Goal: Task Accomplishment & Management: Complete application form

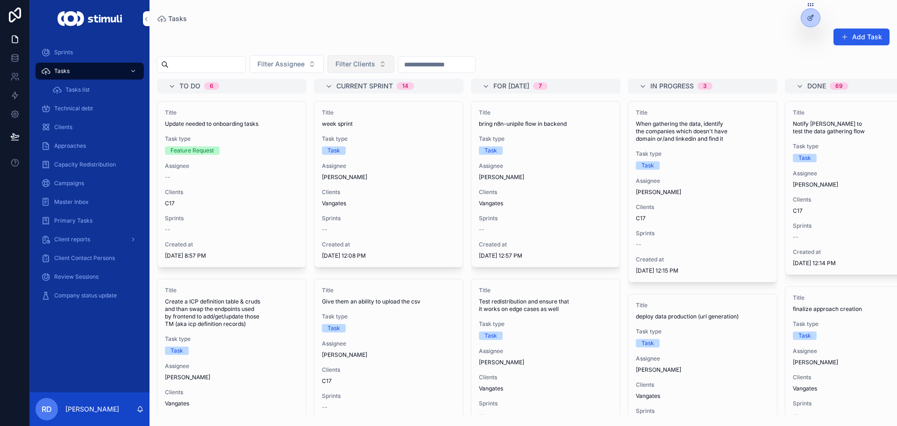
click at [369, 64] on span "Filter Clients" at bounding box center [356, 63] width 40 height 9
click at [376, 192] on div "C17" at bounding box center [384, 191] width 130 height 15
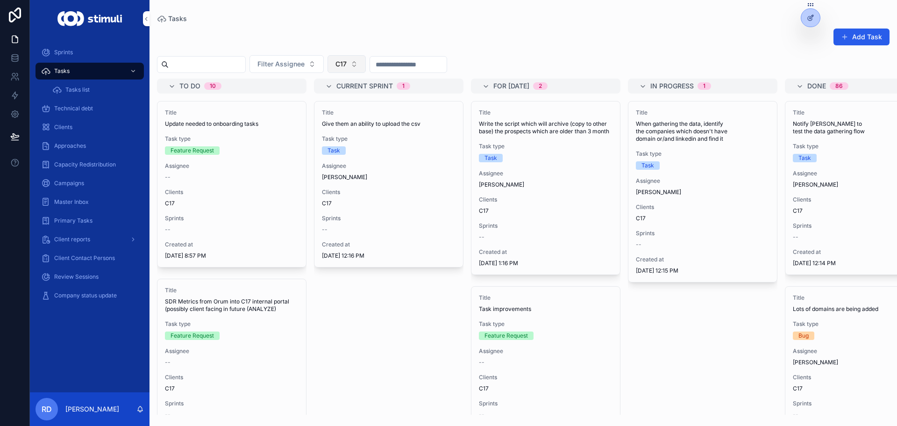
click at [347, 67] on span "C17" at bounding box center [341, 63] width 11 height 9
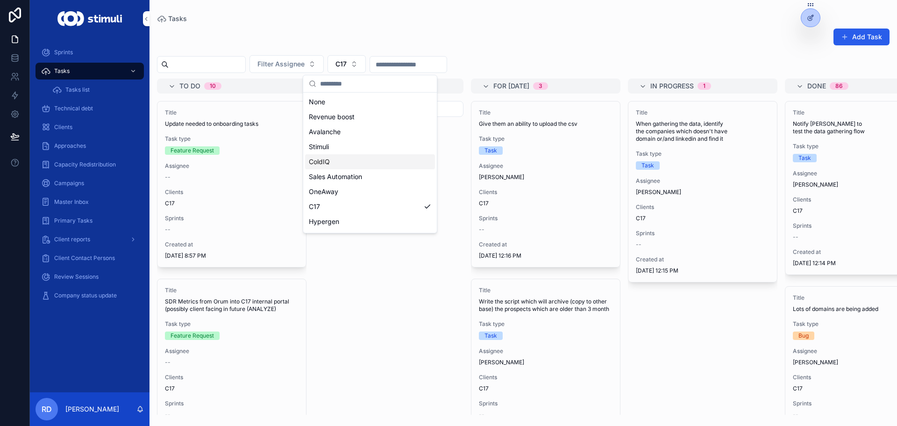
click at [339, 161] on div "ColdIQ" at bounding box center [370, 161] width 130 height 15
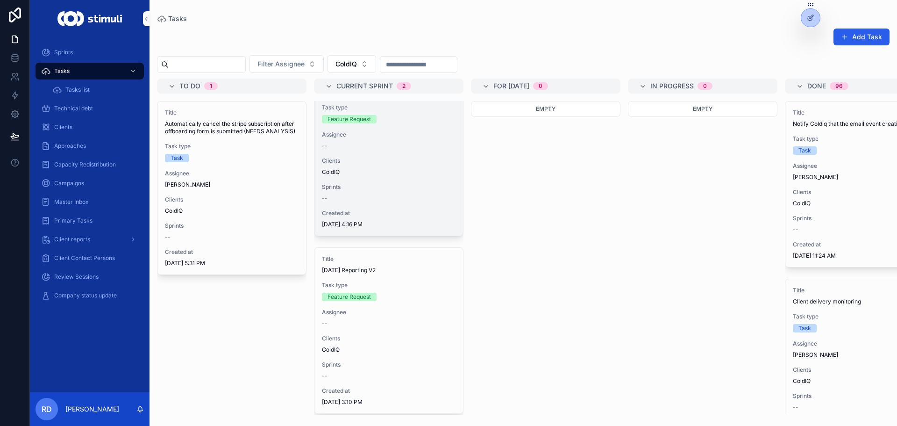
scroll to position [45, 0]
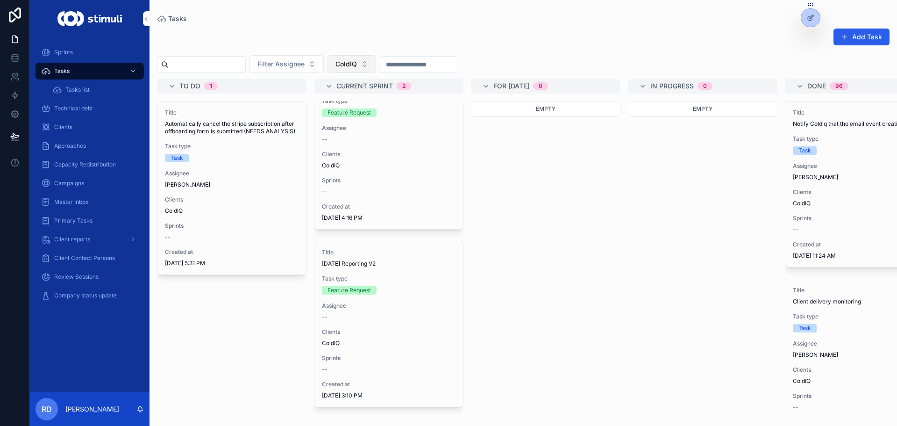
click at [357, 60] on span "ColdIQ" at bounding box center [346, 63] width 21 height 9
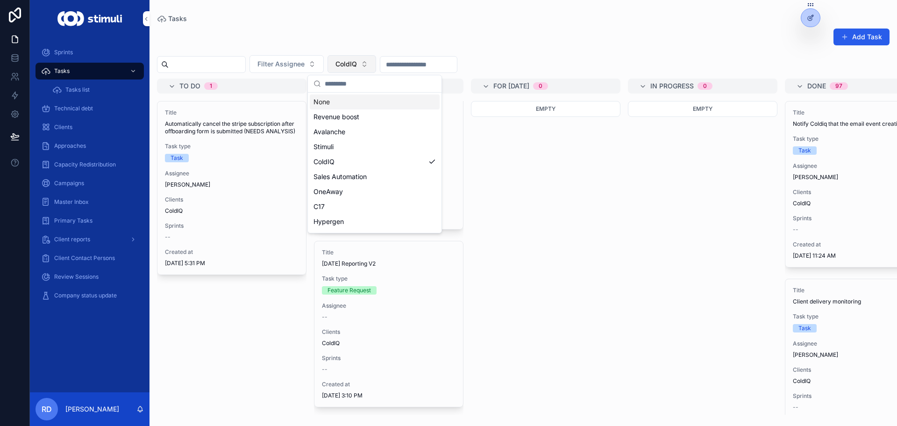
click at [357, 60] on span "ColdIQ" at bounding box center [346, 63] width 21 height 9
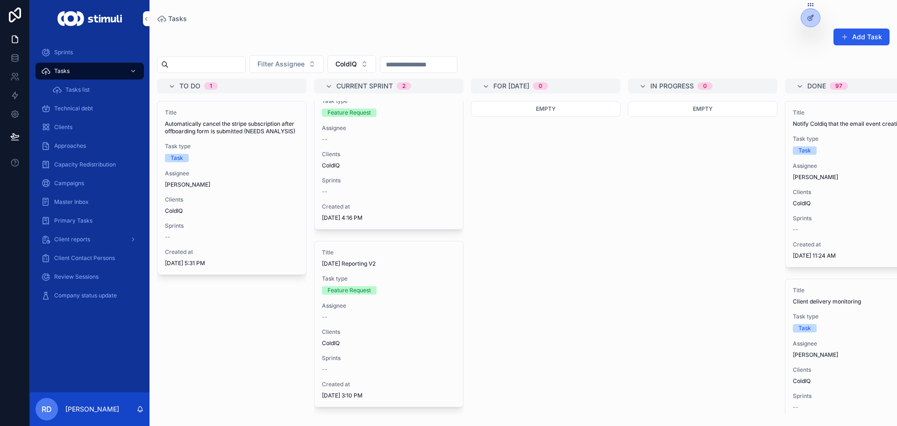
click at [642, 208] on div "Empty" at bounding box center [703, 258] width 150 height 314
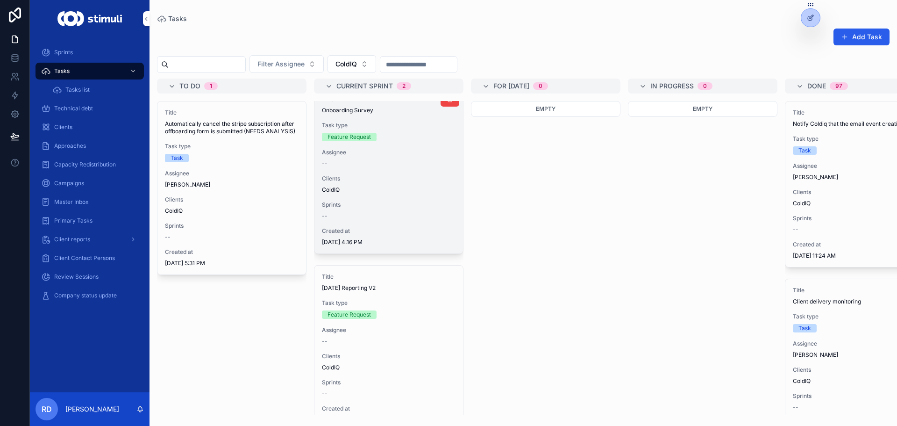
scroll to position [0, 0]
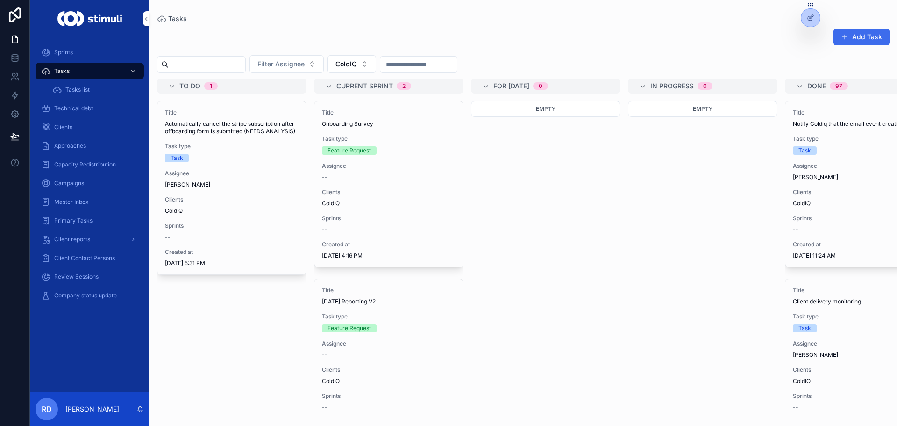
click at [872, 42] on button "Add Task" at bounding box center [862, 37] width 56 height 17
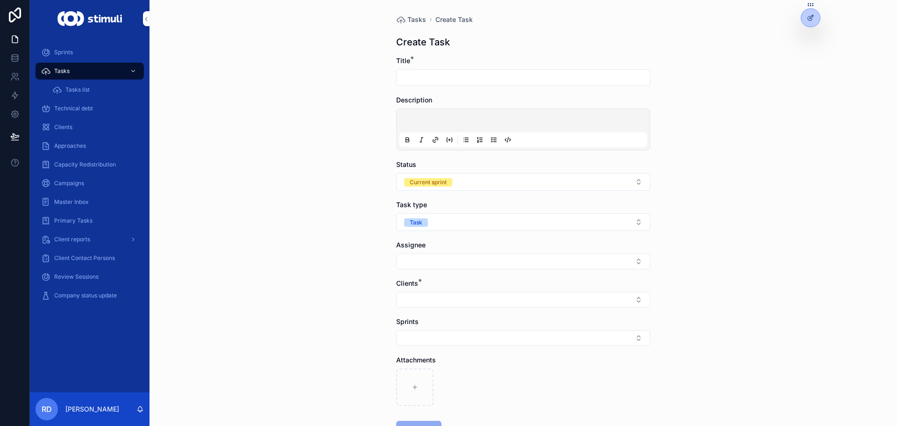
click at [469, 79] on input "scrollable content" at bounding box center [523, 77] width 253 height 13
type input "**********"
click at [433, 124] on p "scrollable content" at bounding box center [525, 121] width 248 height 9
